Goal: Task Accomplishment & Management: Complete application form

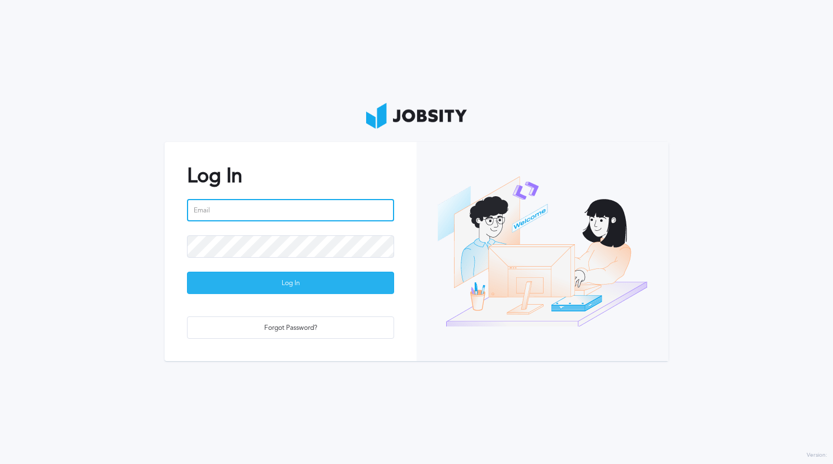
type input "[PERSON_NAME][EMAIL_ADDRESS][PERSON_NAME][DOMAIN_NAME]"
click at [270, 279] on div "Log In" at bounding box center [290, 284] width 206 height 22
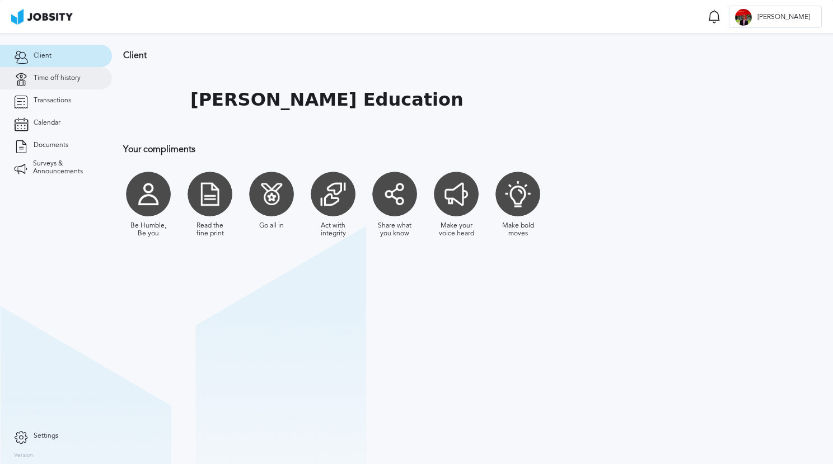
click at [61, 79] on span "Time off history" at bounding box center [57, 78] width 47 height 8
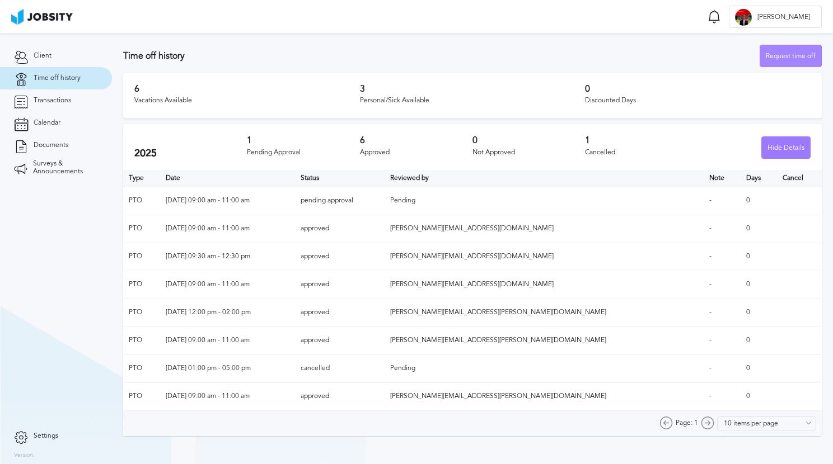
click at [780, 61] on div "Request time off" at bounding box center [790, 56] width 61 height 22
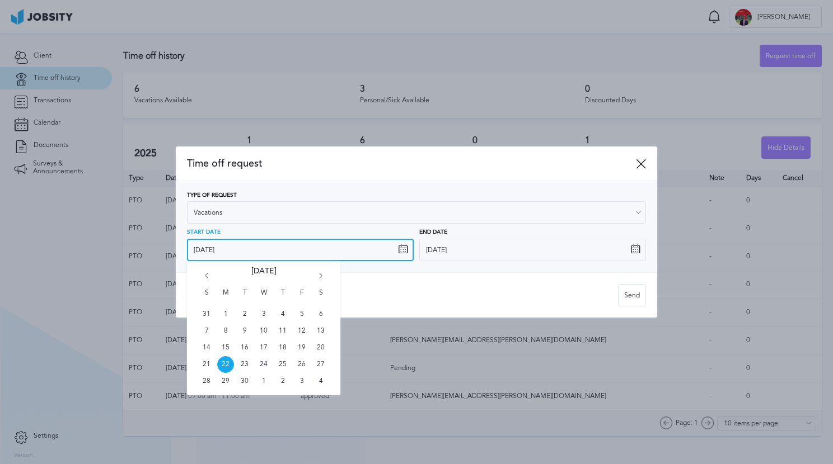
click at [298, 255] on input "[DATE]" at bounding box center [300, 250] width 227 height 22
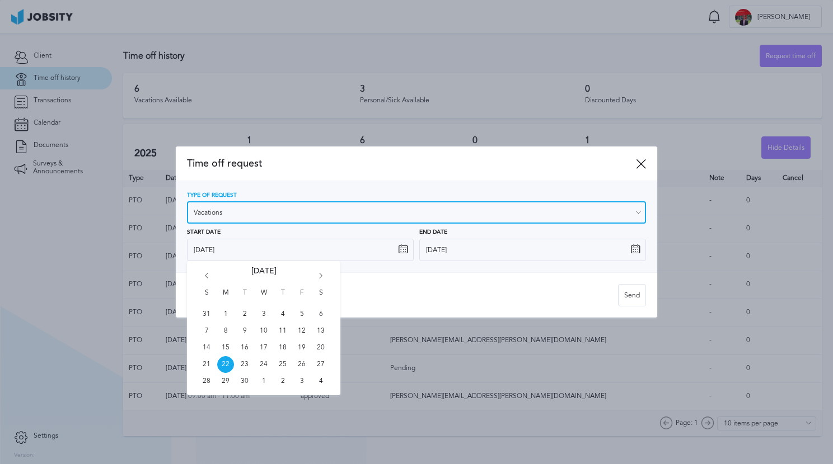
click at [265, 222] on input "Vacations" at bounding box center [416, 212] width 459 height 22
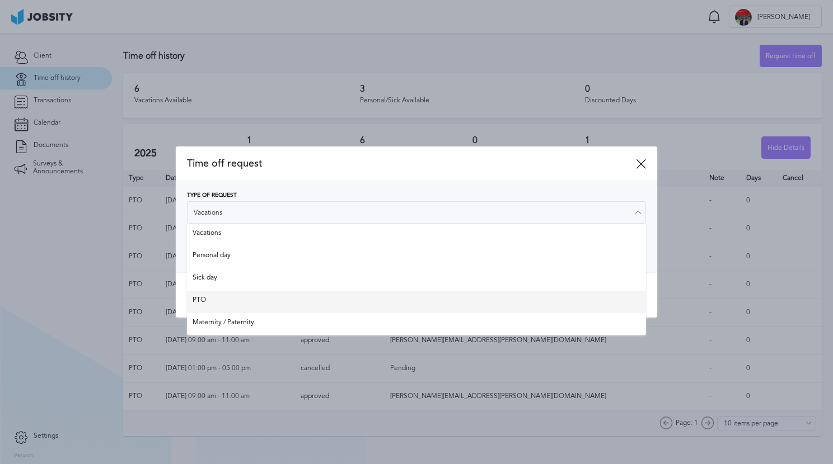
type input "PTO"
click at [247, 296] on div "Time off request Type of Request PTO Vacations Personal day Sick day PTO Matern…" at bounding box center [416, 232] width 481 height 171
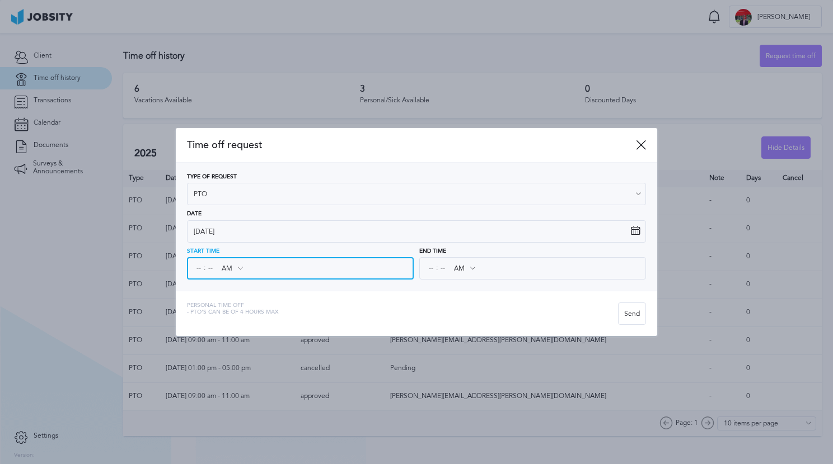
click at [196, 267] on input at bounding box center [199, 269] width 10 height 20
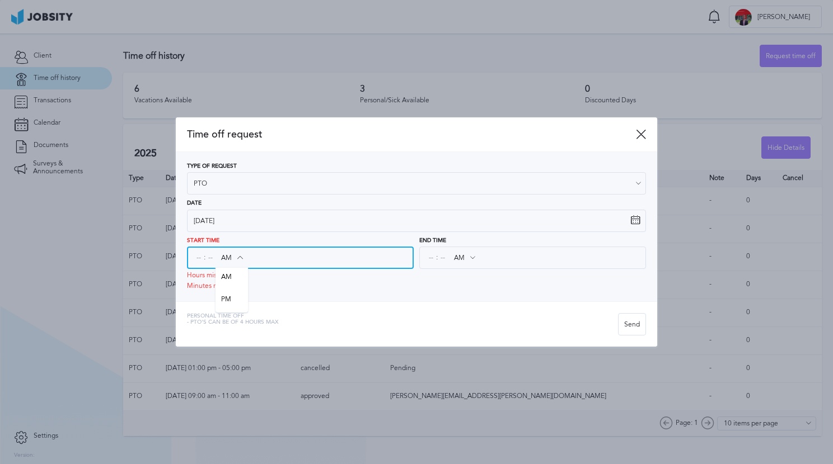
click at [223, 268] on div "AM AM PM" at bounding box center [231, 258] width 32 height 20
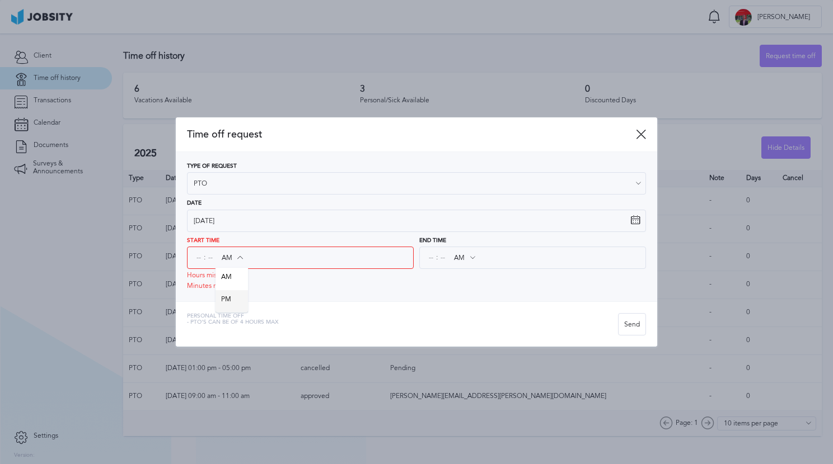
type input "PM"
click at [225, 298] on div "Type of Request PTO Vacations Personal day Sick day PTO Maternity / Paternity D…" at bounding box center [416, 226] width 481 height 149
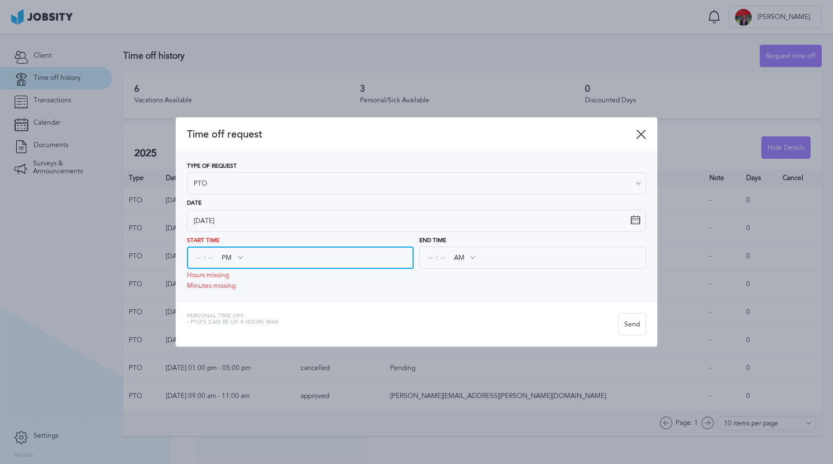
click at [194, 260] on input at bounding box center [199, 258] width 10 height 20
type input "01"
type input "04"
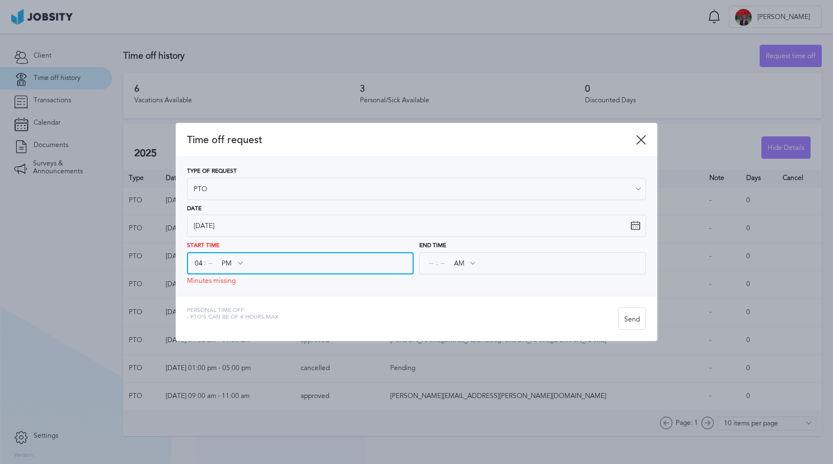
click at [212, 259] on input at bounding box center [210, 263] width 10 height 20
type input "00"
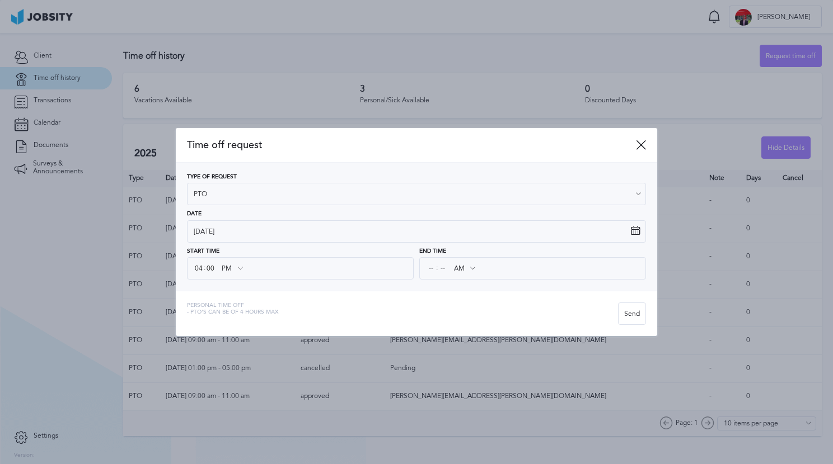
click at [425, 265] on div ": AM AM PM" at bounding box center [532, 268] width 227 height 22
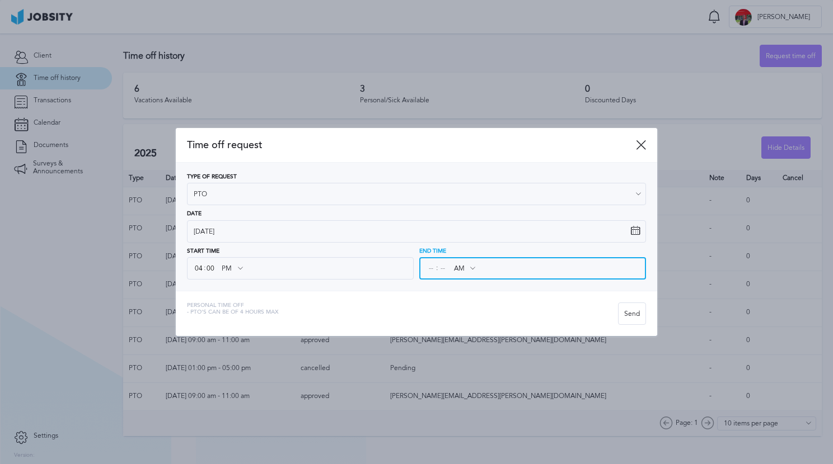
click at [426, 266] on input at bounding box center [431, 269] width 10 height 20
type input "05"
click at [440, 271] on input at bounding box center [443, 269] width 10 height 20
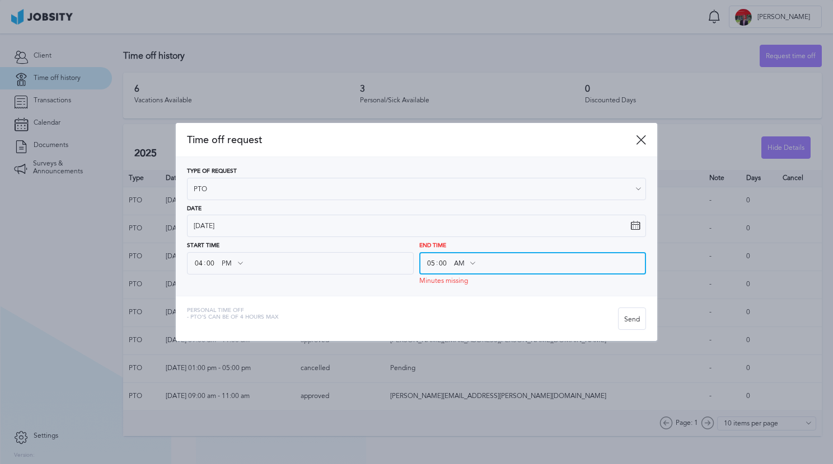
type input "00"
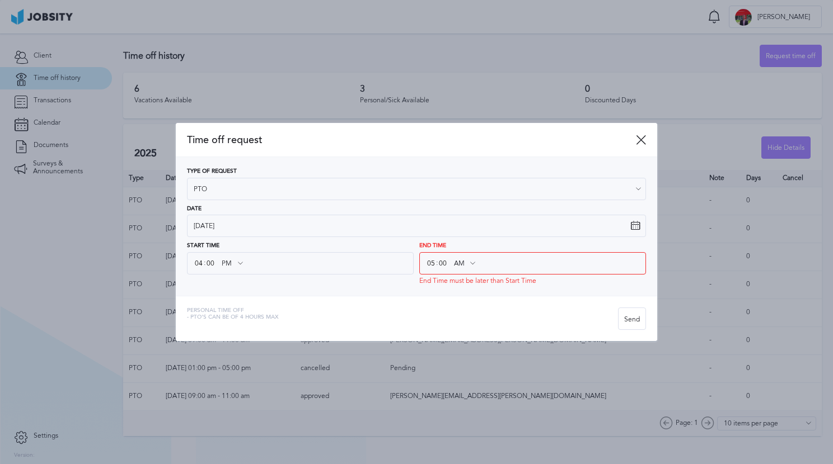
click at [477, 313] on div "Personal Time Off - PTO's can be of 4 hours max" at bounding box center [402, 319] width 431 height 22
click at [468, 266] on icon at bounding box center [472, 264] width 10 height 10
click at [468, 262] on icon at bounding box center [472, 264] width 10 height 10
click at [472, 264] on icon at bounding box center [472, 264] width 10 height 10
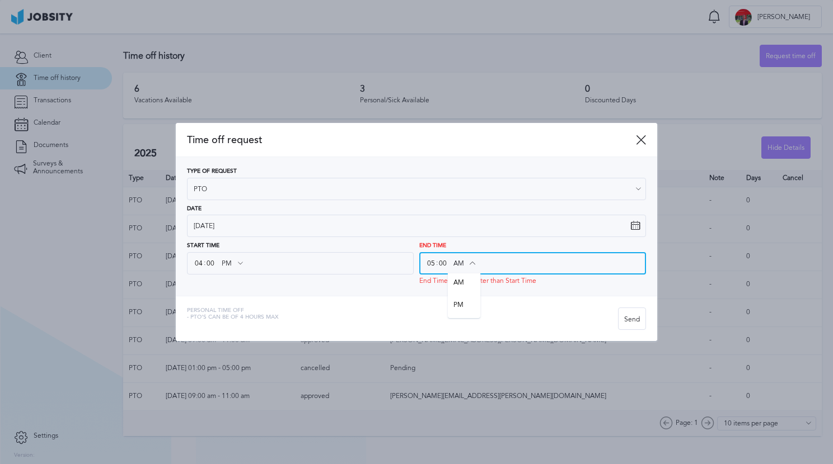
click at [462, 262] on input "AM" at bounding box center [464, 263] width 32 height 20
type input "PM"
click at [462, 298] on div "Time off request Type of Request PTO Vacations Personal day Sick day PTO Matern…" at bounding box center [416, 232] width 481 height 219
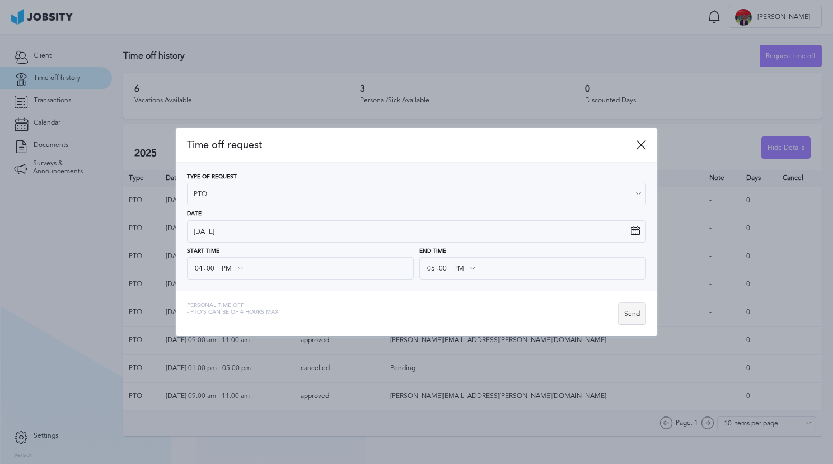
click at [631, 318] on div "Send" at bounding box center [631, 314] width 27 height 22
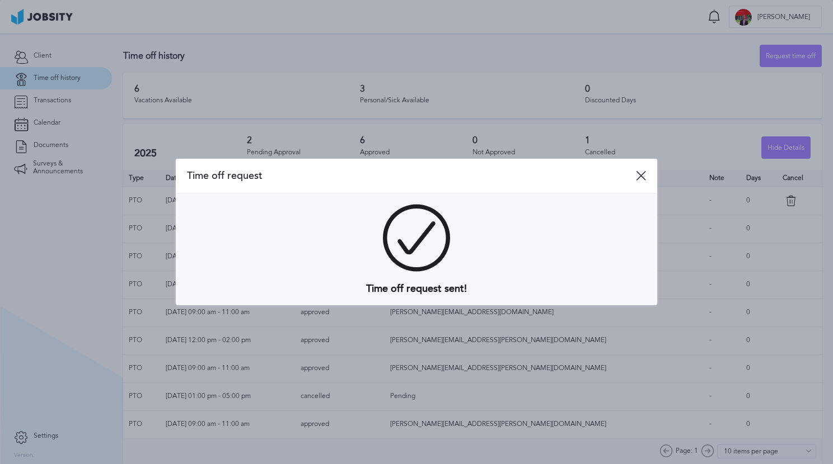
click at [643, 180] on icon at bounding box center [641, 176] width 10 height 10
